Goal: Task Accomplishment & Management: Manage account settings

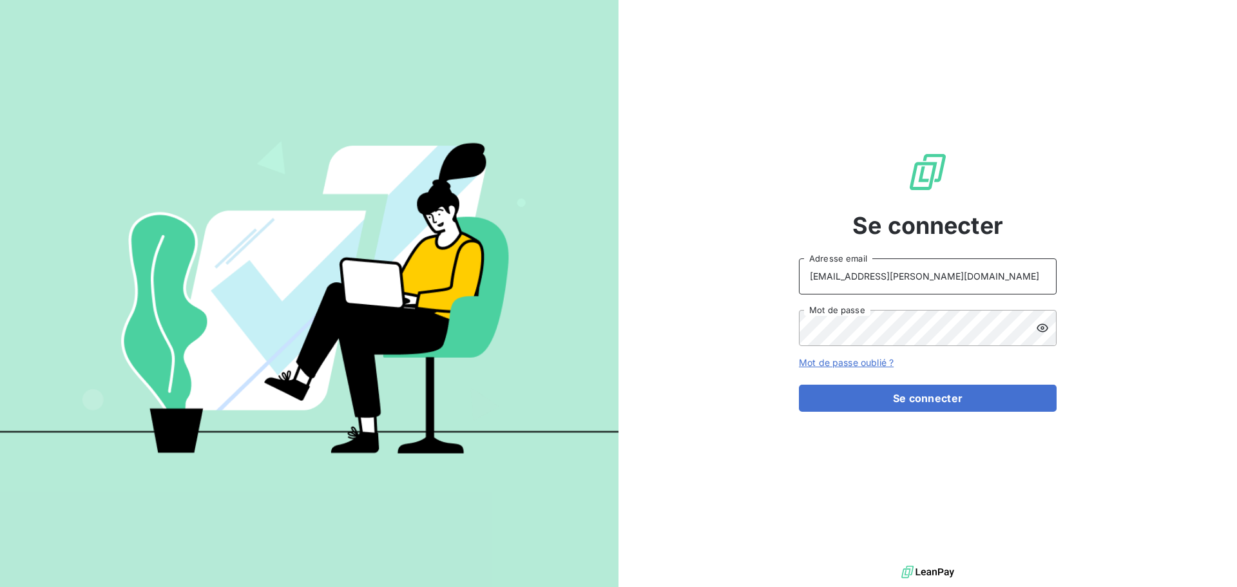
click at [912, 285] on input "[EMAIL_ADDRESS][PERSON_NAME][DOMAIN_NAME]" at bounding box center [928, 276] width 258 height 36
type input "[EMAIL_ADDRESS][PERSON_NAME][DOMAIN_NAME]"
click at [941, 397] on button "Se connecter" at bounding box center [928, 398] width 258 height 27
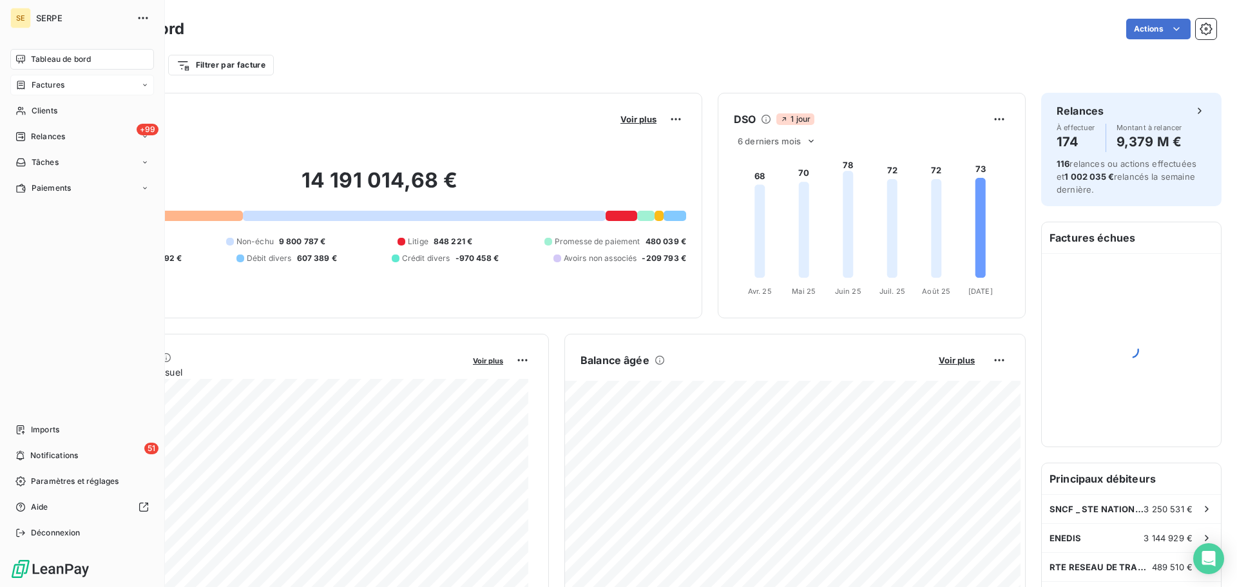
click at [36, 92] on div "Factures" at bounding box center [82, 85] width 144 height 21
click at [48, 62] on span "Tableau de bord" at bounding box center [61, 59] width 60 height 12
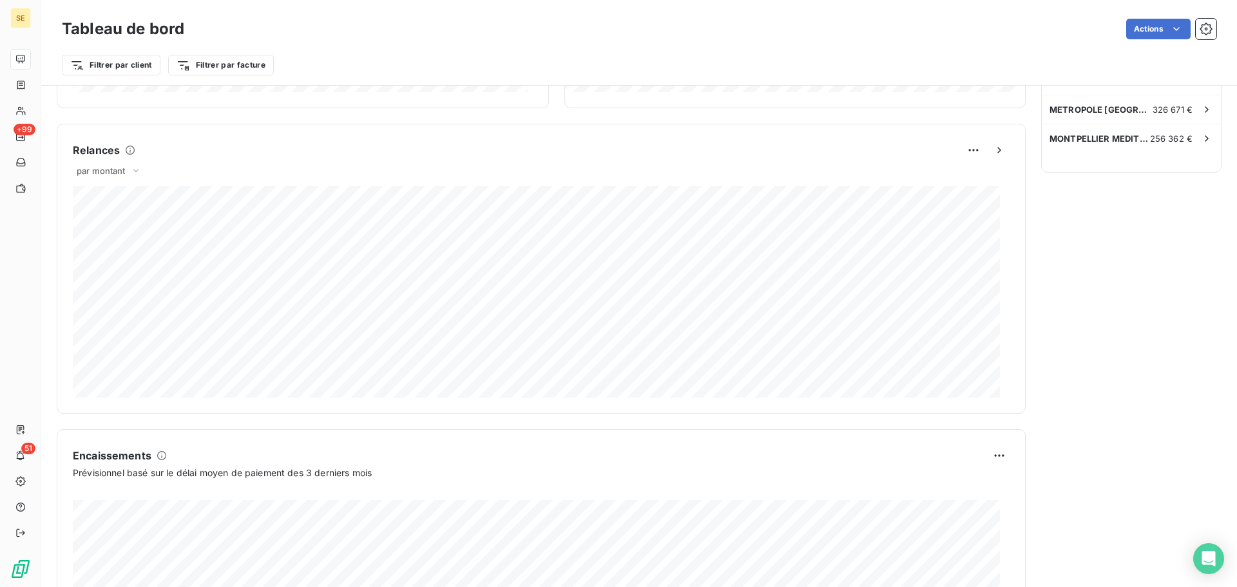
scroll to position [669, 0]
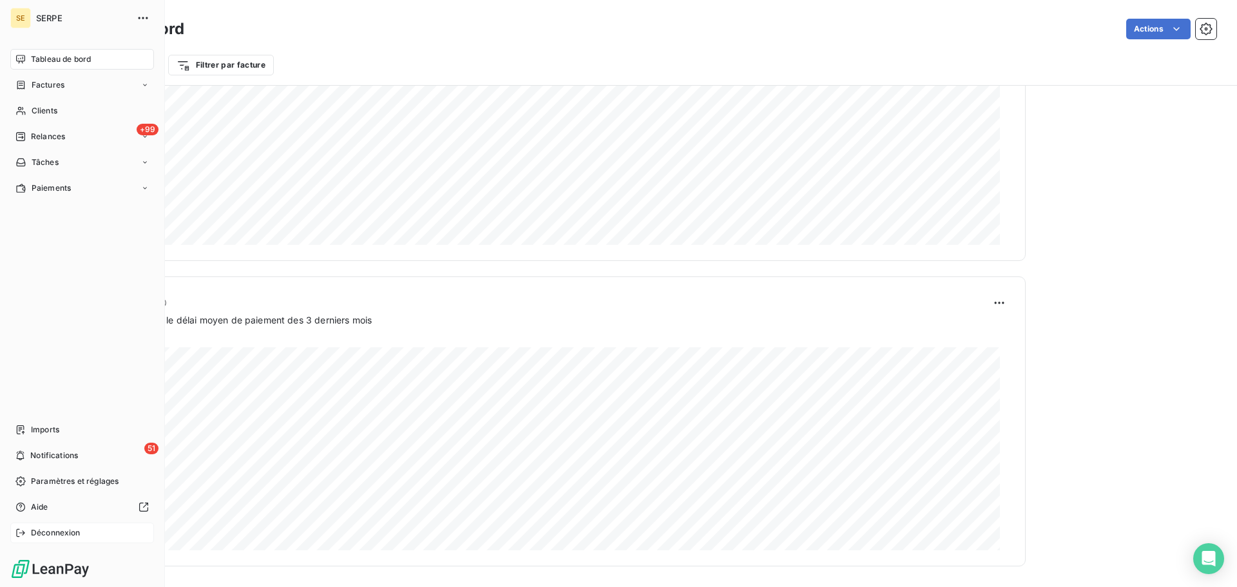
click at [80, 535] on span "Déconnexion" at bounding box center [56, 533] width 50 height 12
